Goal: Transaction & Acquisition: Purchase product/service

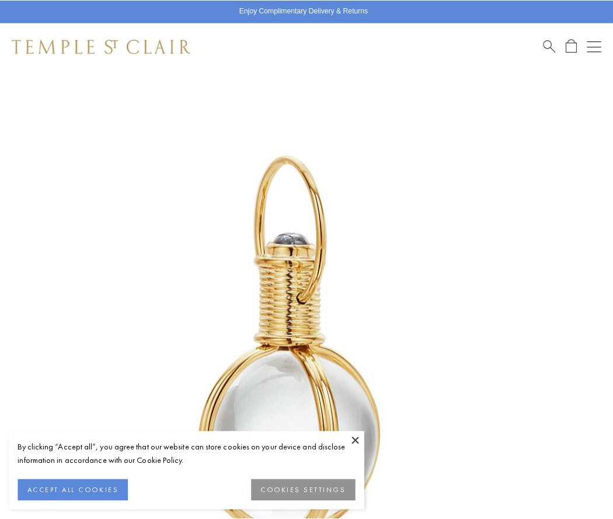
scroll to position [303, 0]
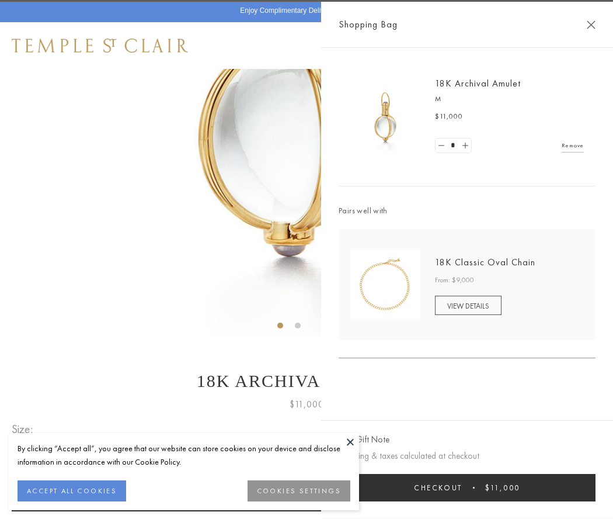
click at [467, 487] on button "Checkout $11,000" at bounding box center [467, 487] width 257 height 27
